Goal: Information Seeking & Learning: Check status

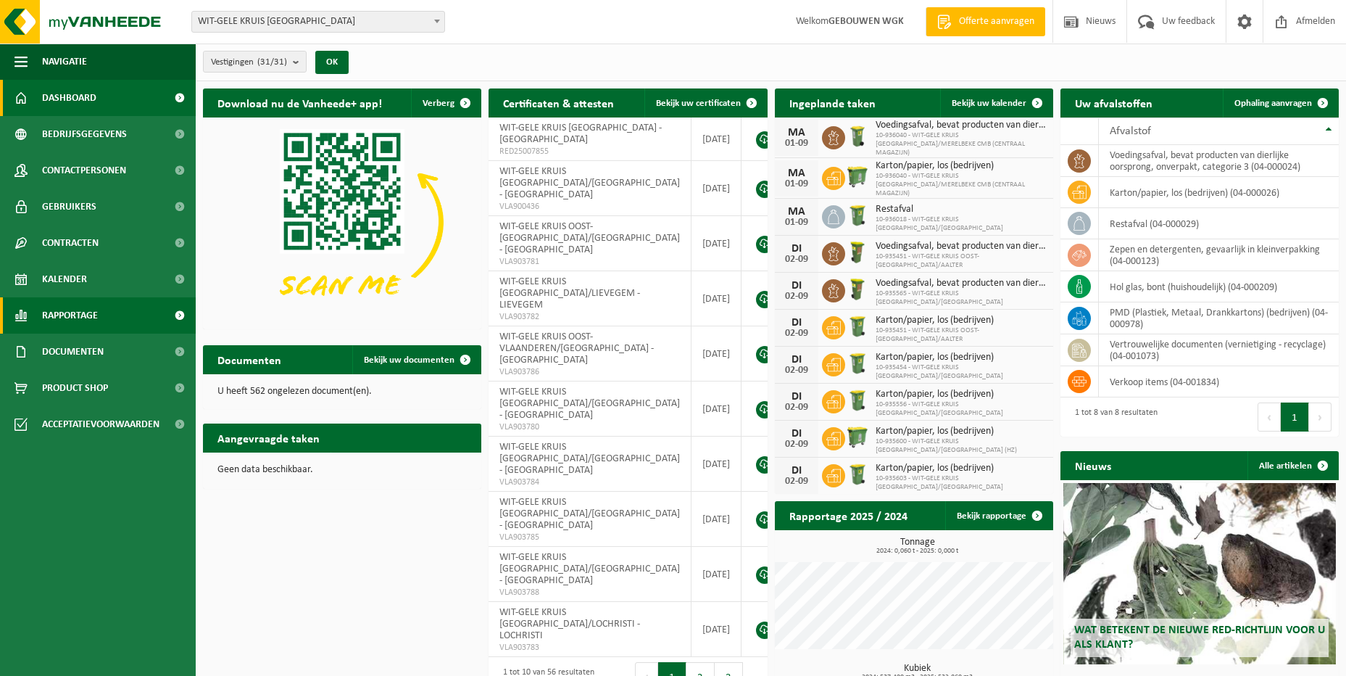
click at [124, 321] on link "Rapportage" at bounding box center [98, 315] width 196 height 36
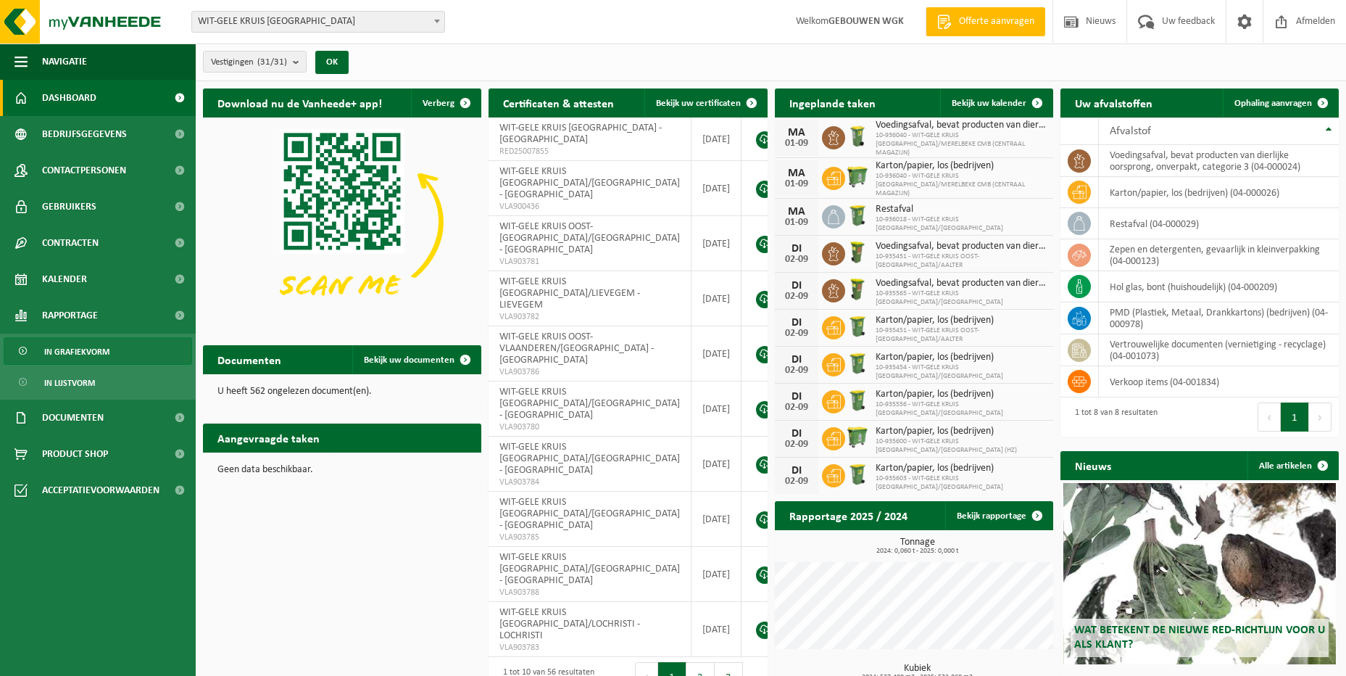
click at [107, 344] on span "In grafiekvorm" at bounding box center [76, 352] width 65 height 28
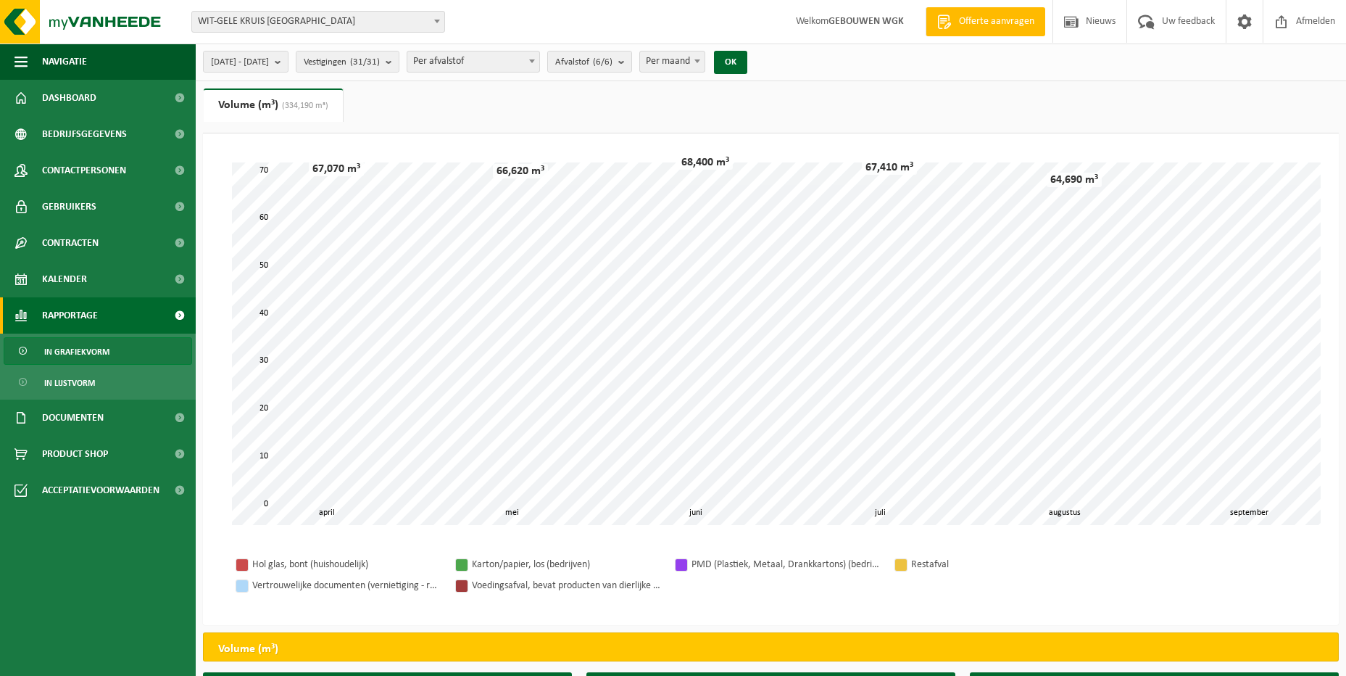
click at [700, 63] on span "Per maand" at bounding box center [672, 61] width 65 height 20
select select "3"
click at [747, 67] on button "OK" at bounding box center [730, 62] width 33 height 23
click at [269, 59] on span "[DATE] - [DATE]" at bounding box center [240, 62] width 58 height 22
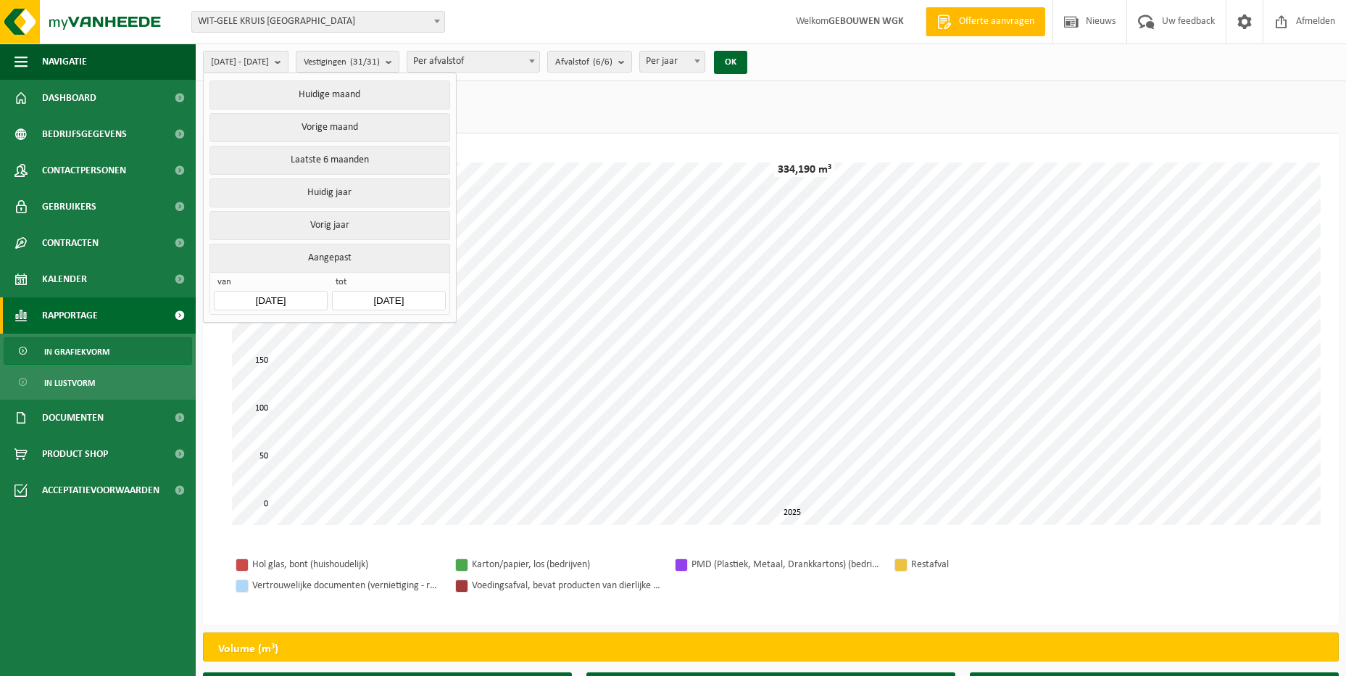
click at [294, 299] on input "[DATE]" at bounding box center [270, 301] width 113 height 20
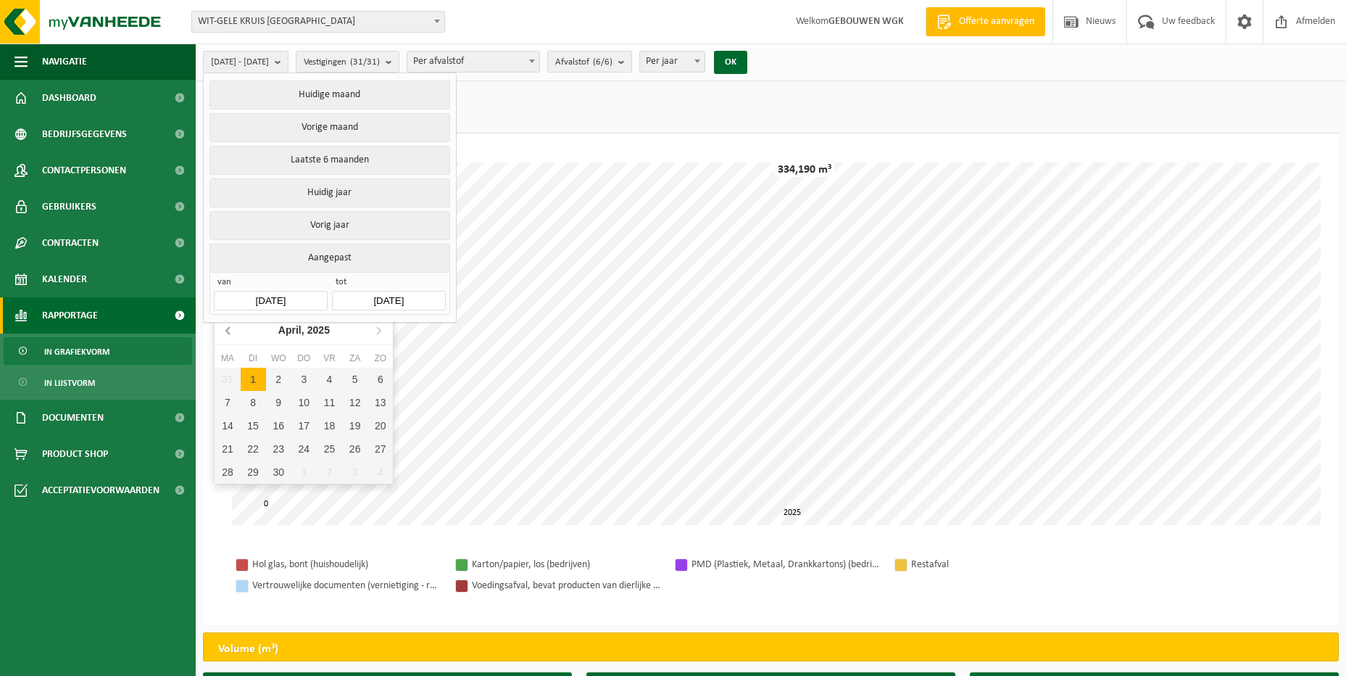
click at [230, 328] on icon at bounding box center [228, 329] width 23 height 23
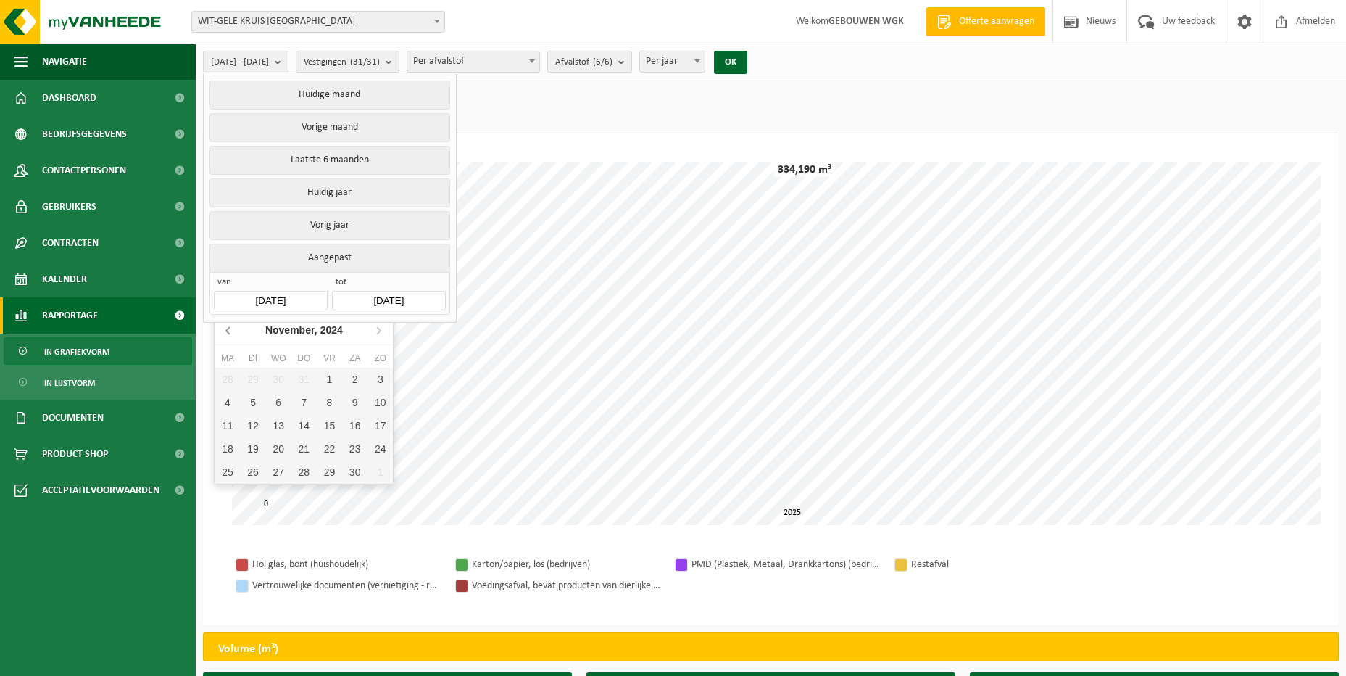
click at [230, 328] on icon at bounding box center [228, 329] width 23 height 23
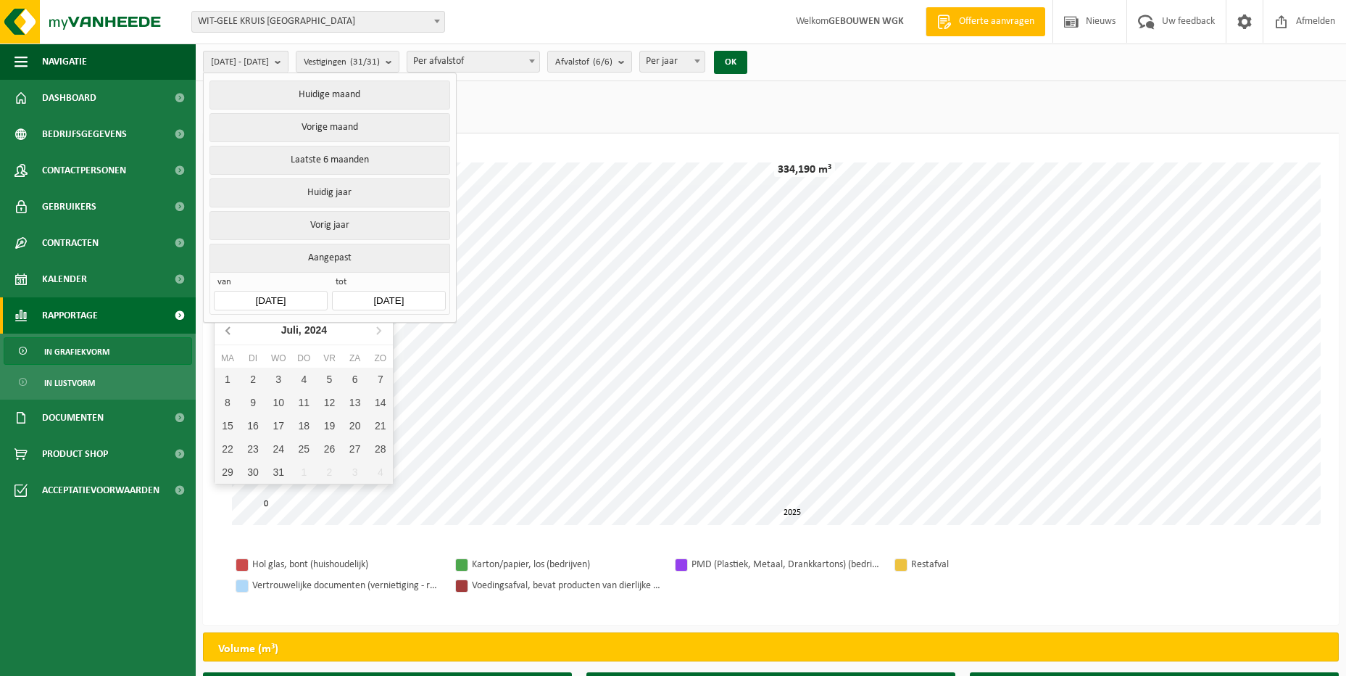
click at [230, 328] on icon at bounding box center [228, 329] width 23 height 23
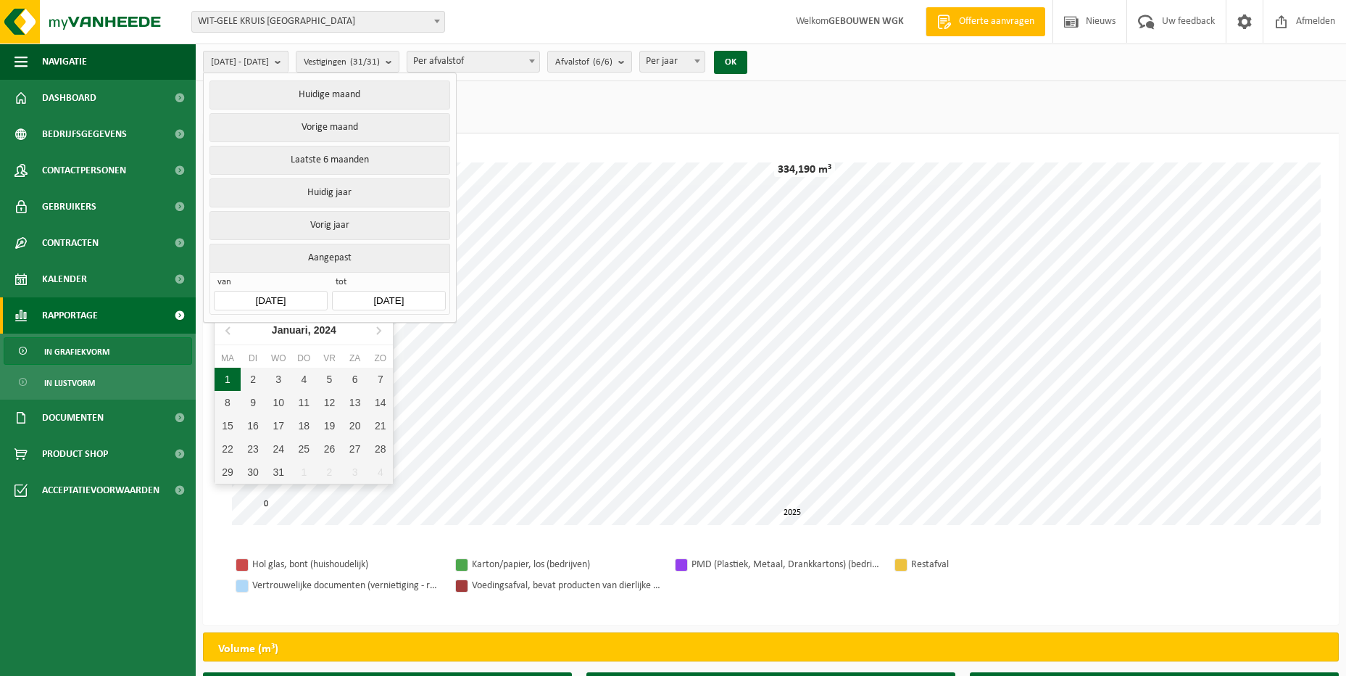
click at [218, 377] on div "1" at bounding box center [227, 379] width 25 height 23
type input "[DATE]"
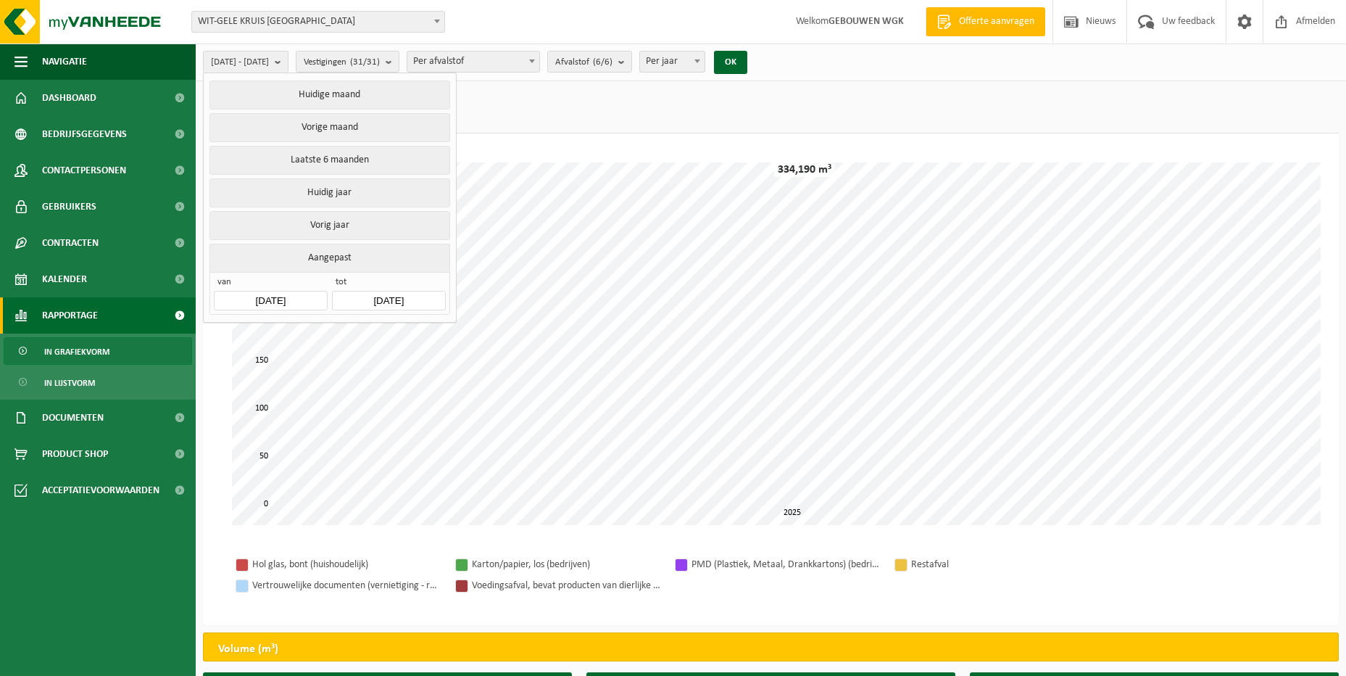
click at [426, 304] on input "[DATE]" at bounding box center [388, 301] width 113 height 20
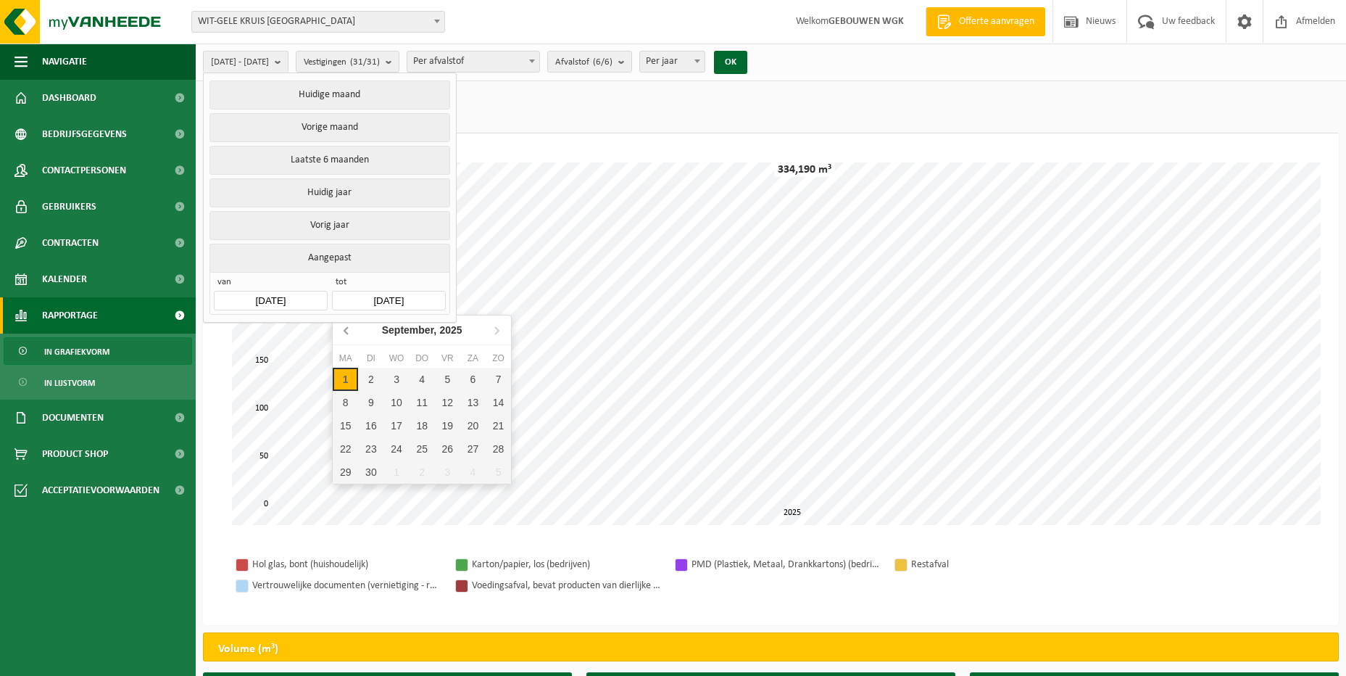
click at [347, 325] on icon at bounding box center [347, 329] width 23 height 23
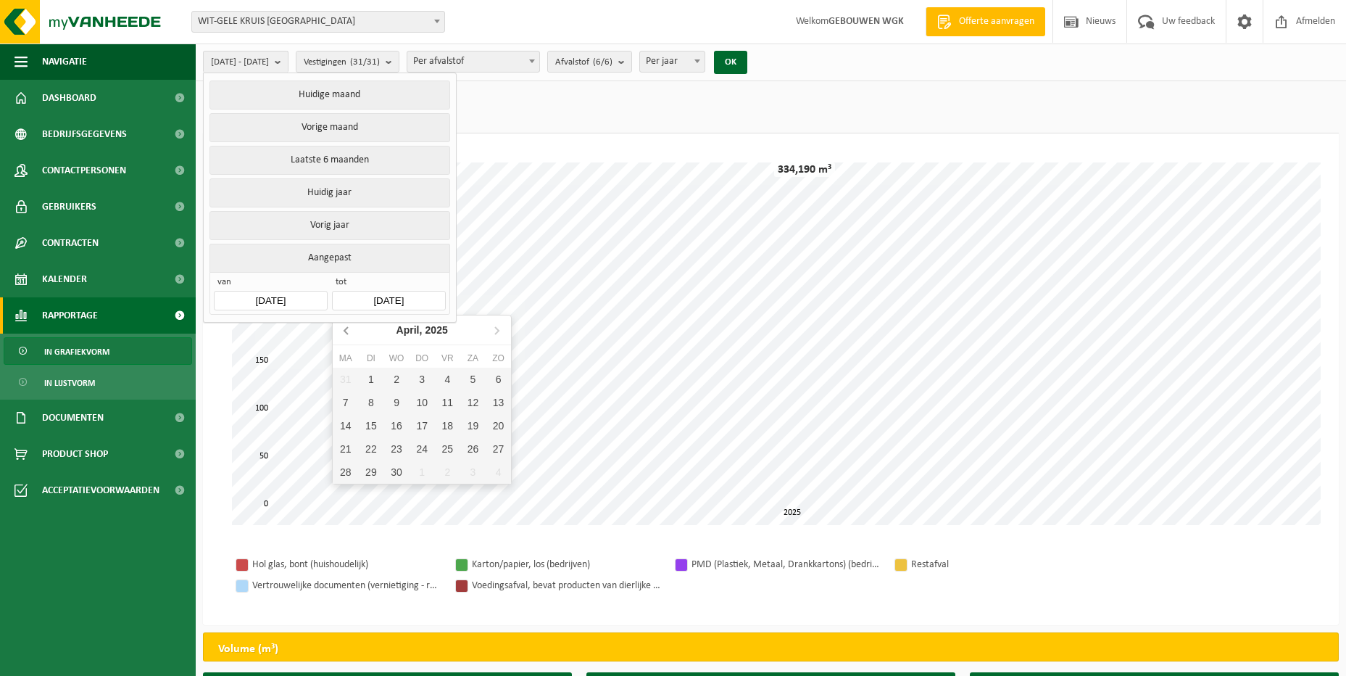
click at [347, 325] on icon at bounding box center [347, 329] width 23 height 23
click at [391, 375] on div "1" at bounding box center [395, 379] width 25 height 23
type input "[DATE]"
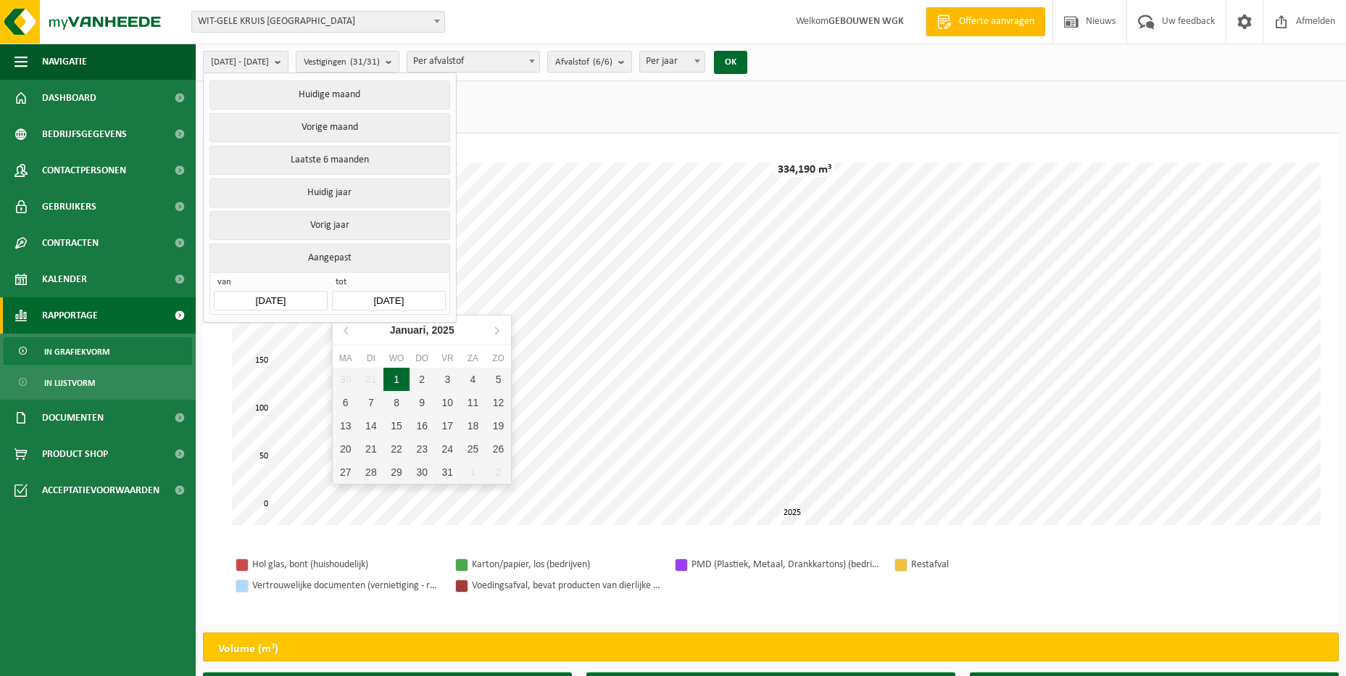
type input "[DATE]"
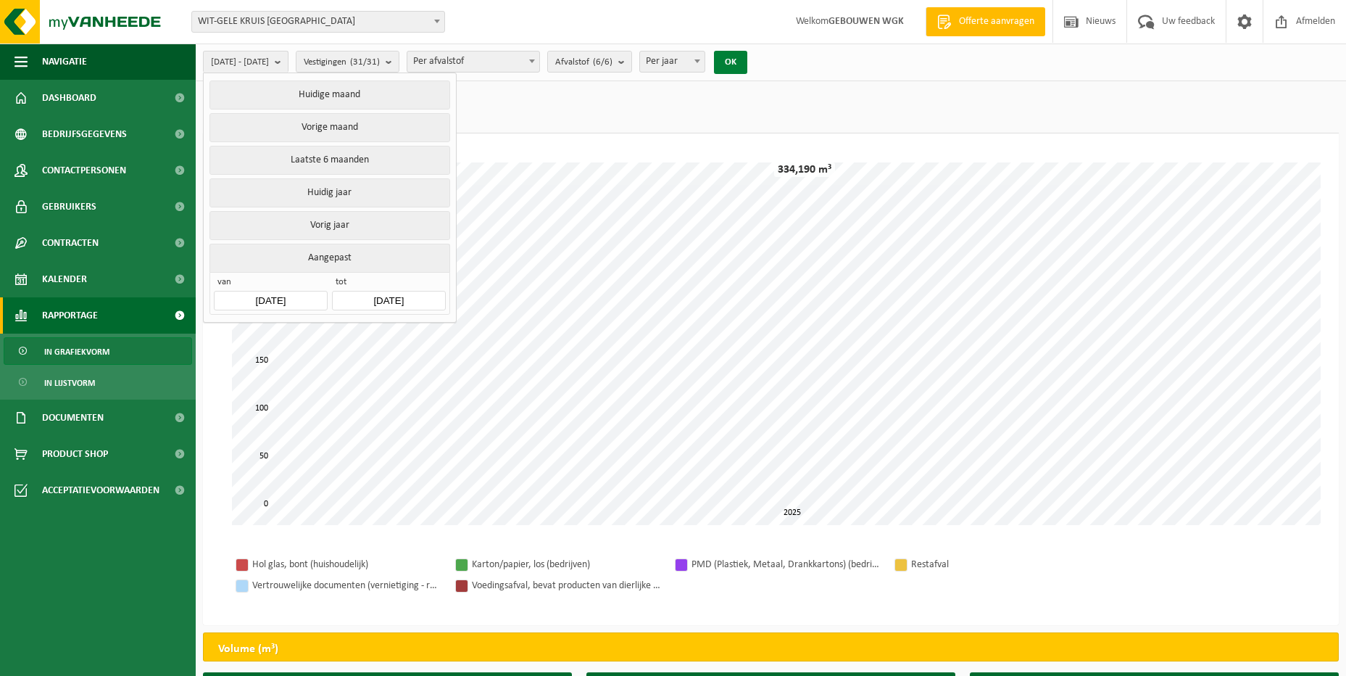
click at [747, 63] on button "OK" at bounding box center [730, 62] width 33 height 23
